Goal: Information Seeking & Learning: Learn about a topic

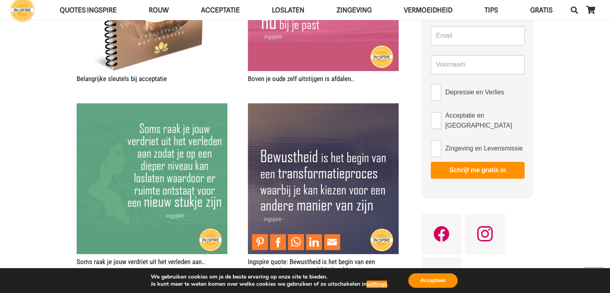
scroll to position [682, 0]
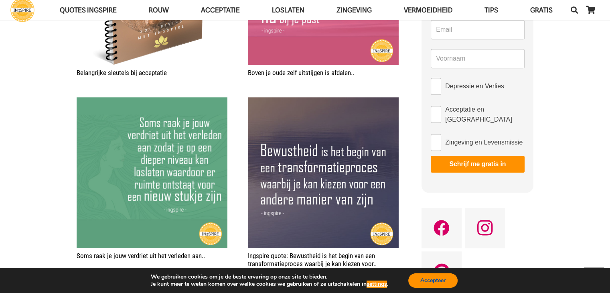
click at [455, 281] on button "Accepteer" at bounding box center [432, 280] width 49 height 14
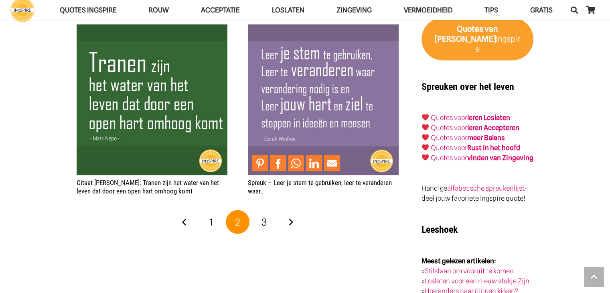
scroll to position [1523, 0]
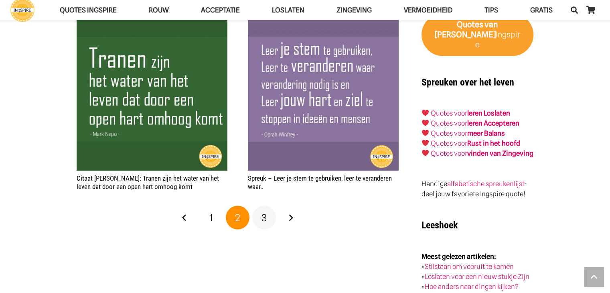
click at [269, 215] on link "3" at bounding box center [264, 217] width 24 height 24
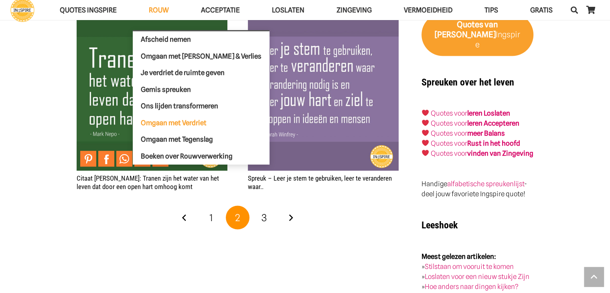
click at [170, 119] on span "Omgaan met Verdriet" at bounding box center [174, 122] width 66 height 8
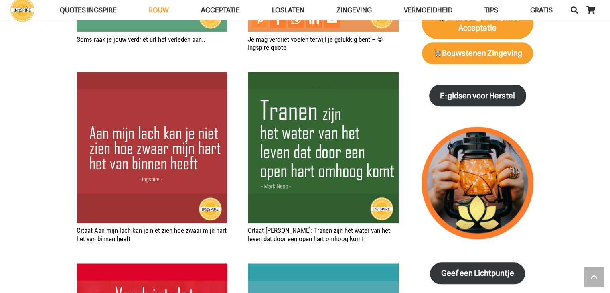
scroll to position [842, 0]
